Goal: Check status: Check status

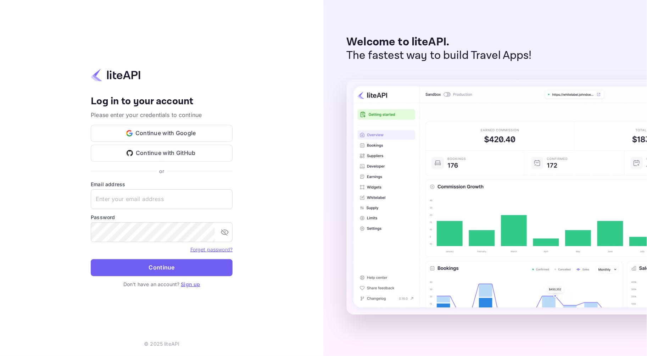
type input "[EMAIL_ADDRESS][DOMAIN_NAME]"
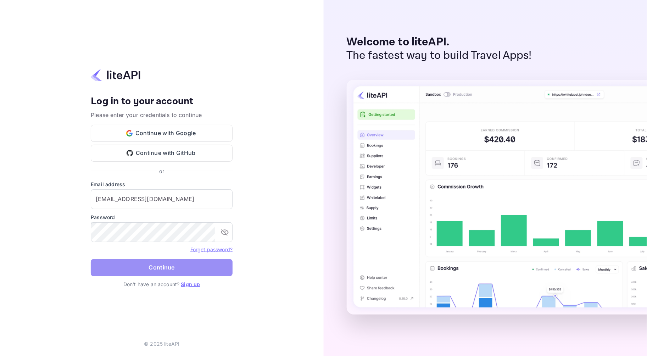
click at [106, 270] on button "Continue" at bounding box center [162, 267] width 142 height 17
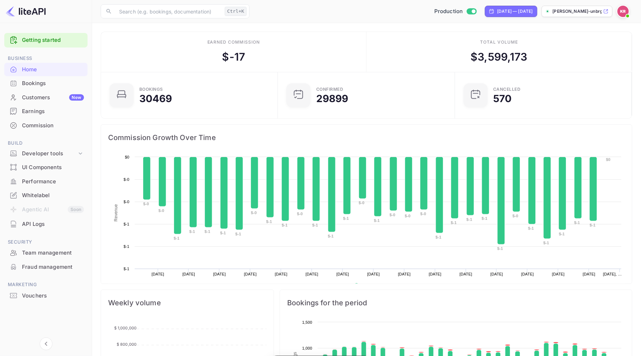
click at [31, 86] on div "Bookings" at bounding box center [53, 83] width 62 height 8
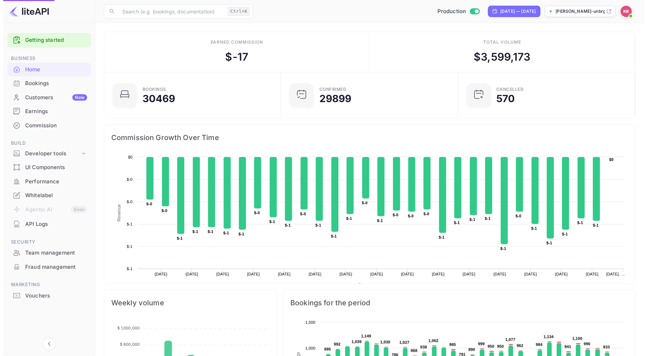
scroll to position [109, 167]
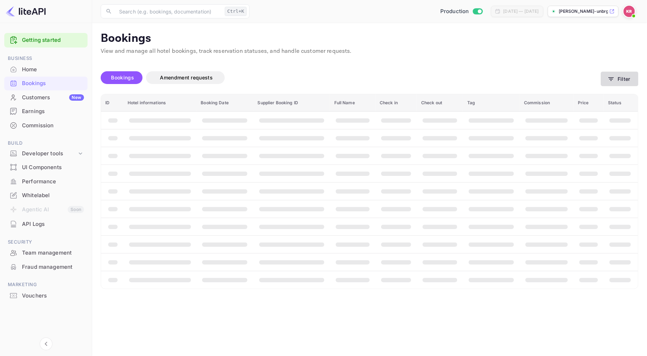
click at [621, 80] on button "Filter" at bounding box center [620, 79] width 38 height 15
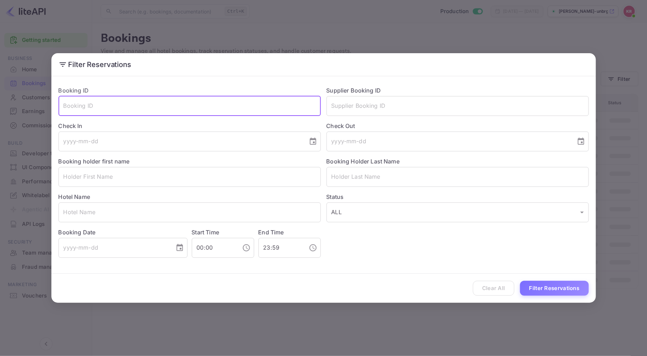
click at [68, 104] on input "text" at bounding box center [190, 106] width 262 height 20
paste input "SqODjZcys"
type input "SqODjZcys"
click at [520, 281] on button "Filter Reservations" at bounding box center [554, 288] width 69 height 15
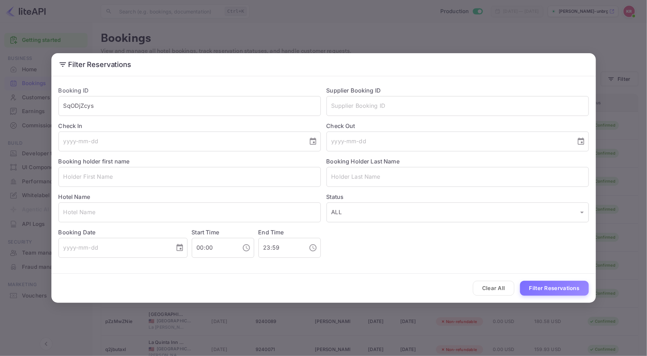
click at [632, 10] on div "Filter Reservations Booking ID SqODjZcys ​ Supplier Booking ID ​ Check In ​ Che…" at bounding box center [323, 178] width 647 height 356
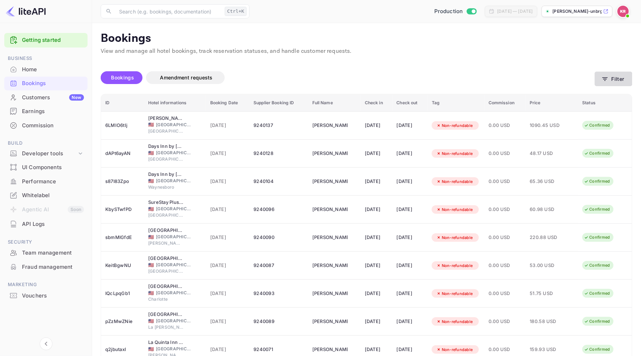
click at [613, 80] on button "Filter" at bounding box center [614, 79] width 38 height 15
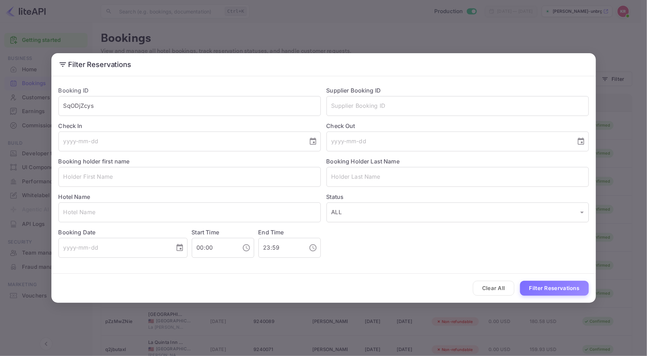
click at [621, 12] on div "Filter Reservations Booking ID SqODjZcys ​ Supplier Booking ID ​ Check In ​ Che…" at bounding box center [323, 178] width 647 height 356
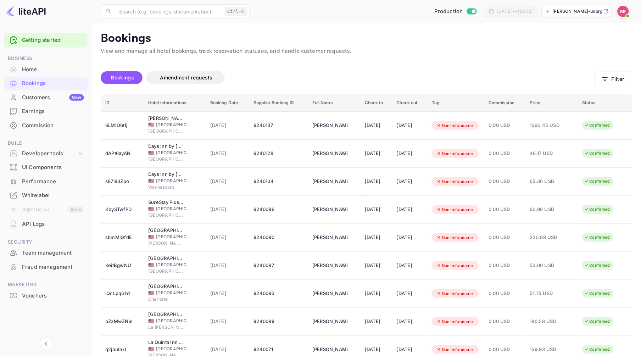
click at [621, 12] on img at bounding box center [623, 11] width 11 height 11
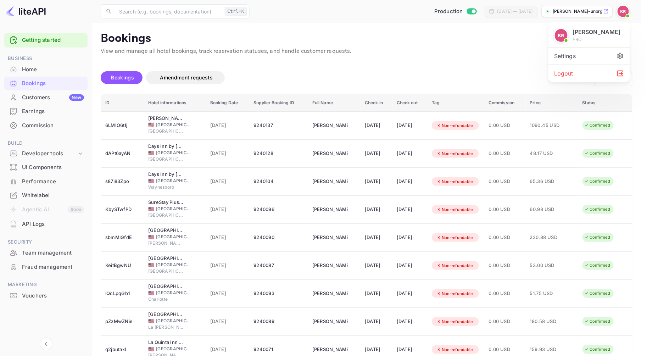
click at [582, 73] on div "Logout" at bounding box center [590, 73] width 82 height 17
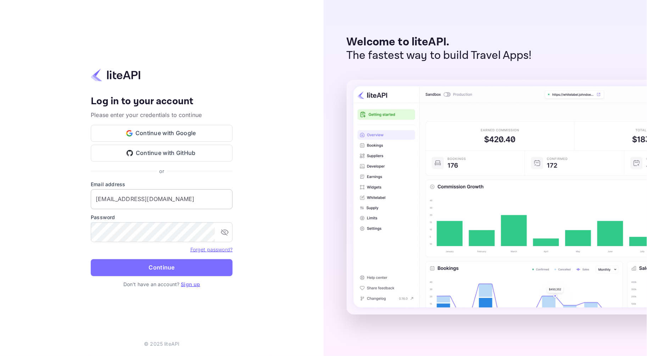
click at [192, 200] on input "[EMAIL_ADDRESS][DOMAIN_NAME]" at bounding box center [162, 199] width 142 height 20
drag, startPoint x: 192, startPoint y: 199, endPoint x: 87, endPoint y: 203, distance: 105.4
click at [48, 190] on div "Your account has been created successfully, a confirmation link has been sent t…" at bounding box center [162, 178] width 324 height 356
type input "[EMAIL_ADDRESS][DOMAIN_NAME]"
click at [132, 270] on button "Continue" at bounding box center [162, 267] width 142 height 17
